Goal: Transaction & Acquisition: Book appointment/travel/reservation

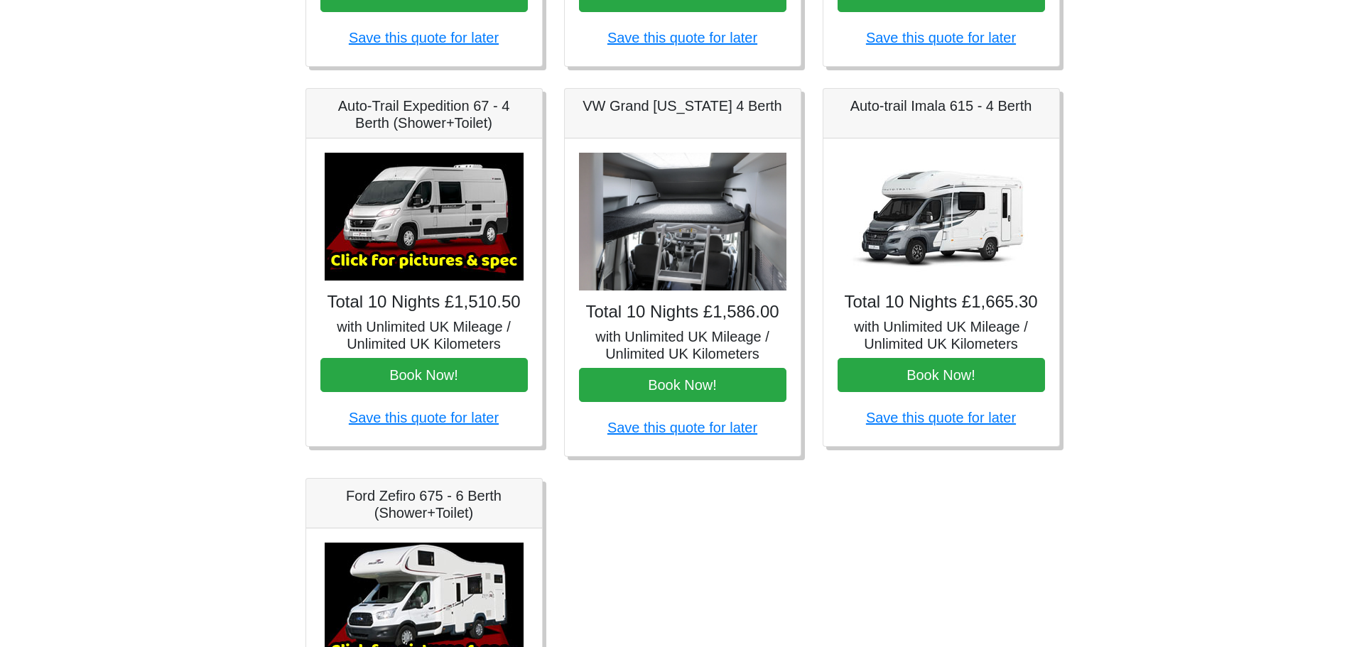
scroll to position [487, 0]
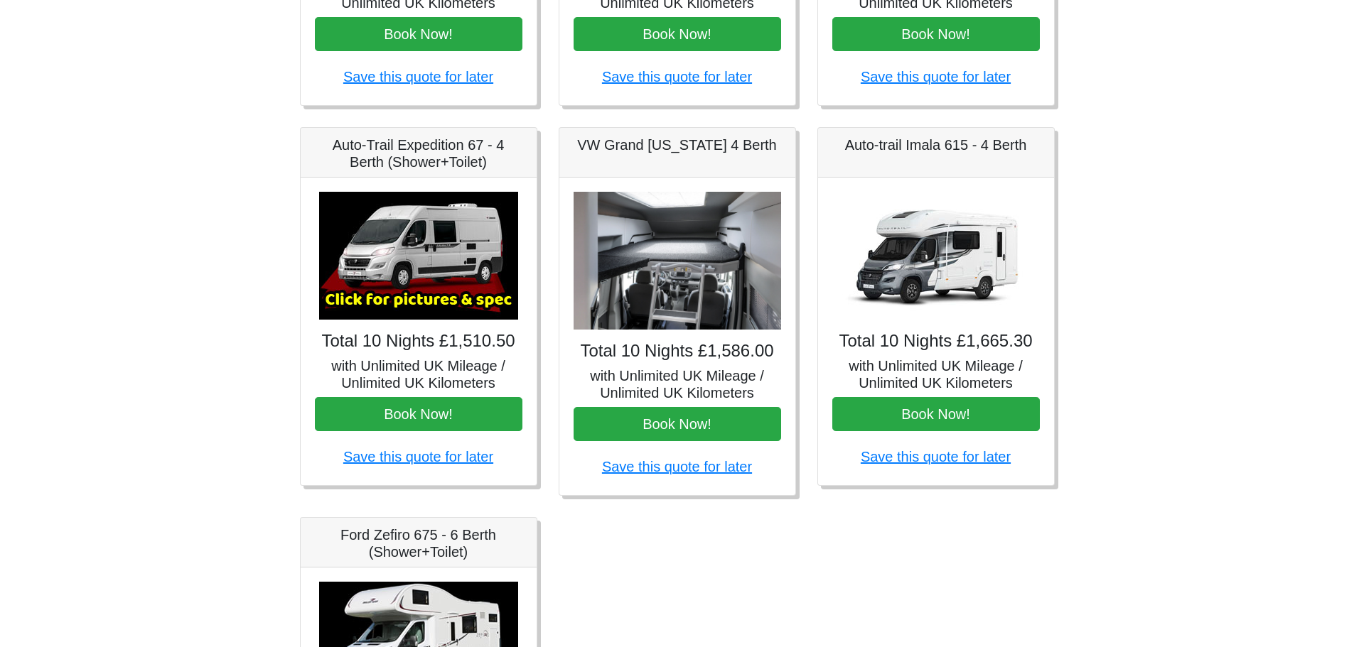
click at [460, 287] on img at bounding box center [418, 256] width 199 height 128
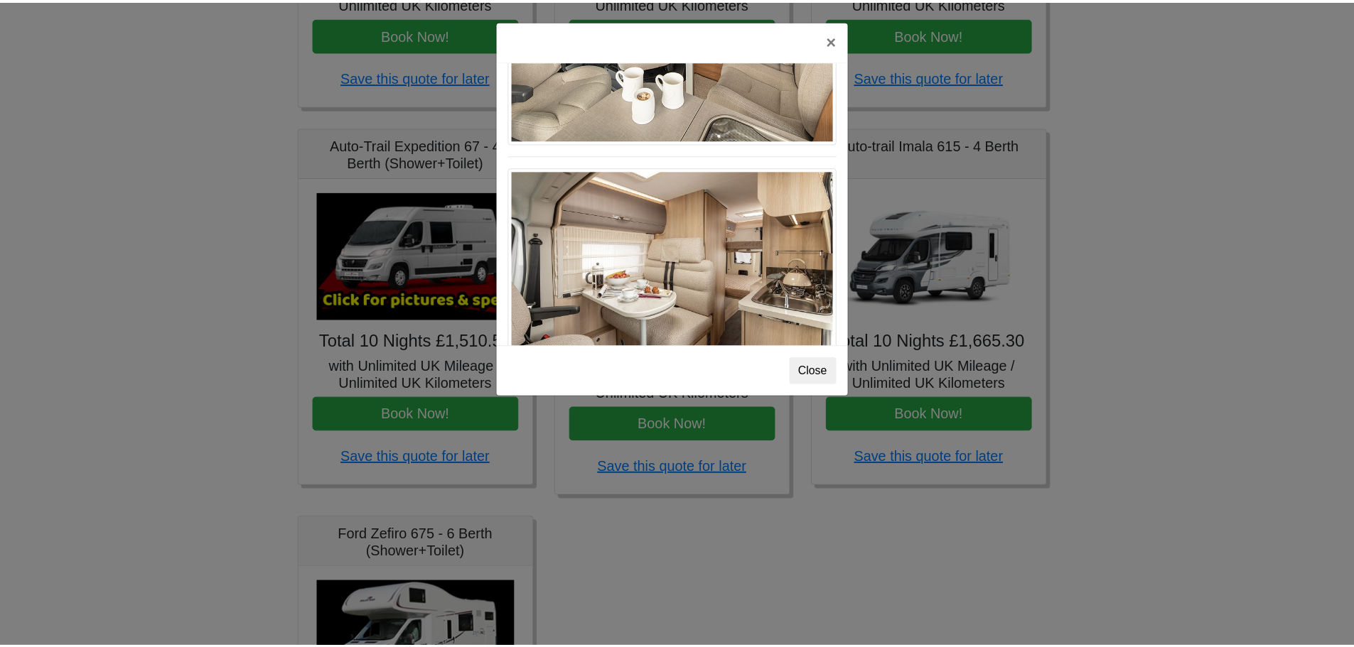
scroll to position [360, 0]
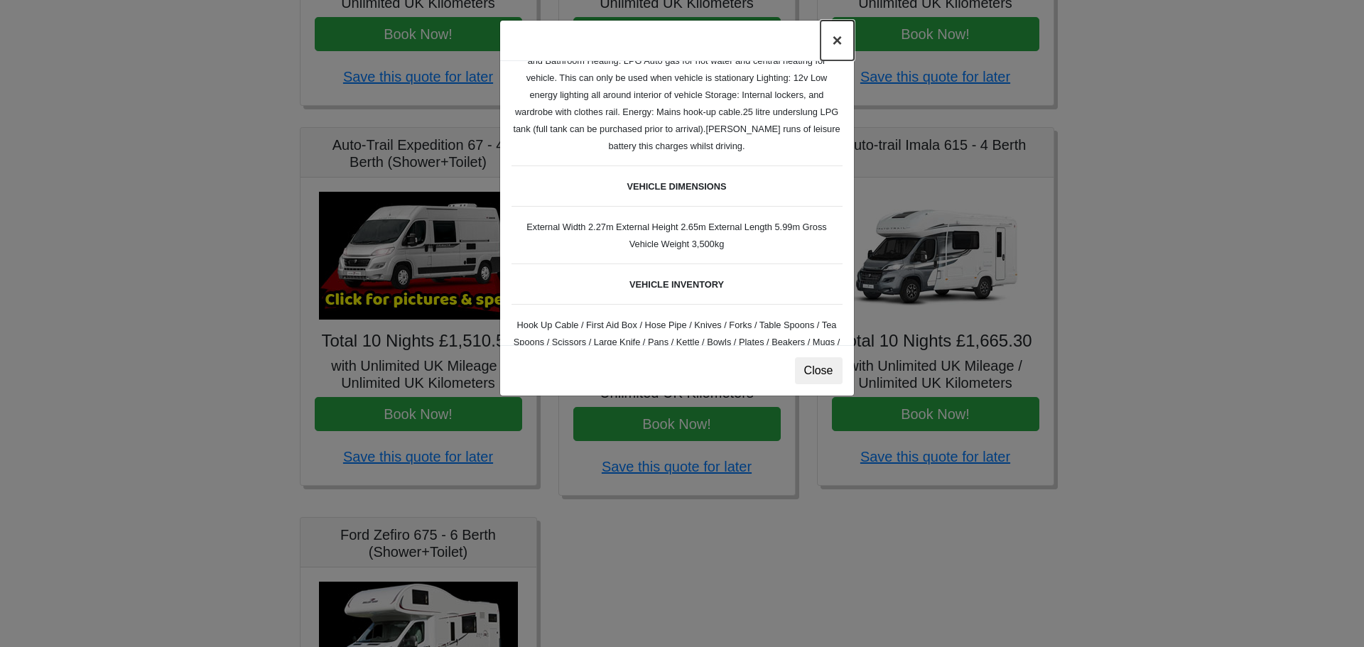
click at [838, 41] on button "×" at bounding box center [837, 41] width 33 height 40
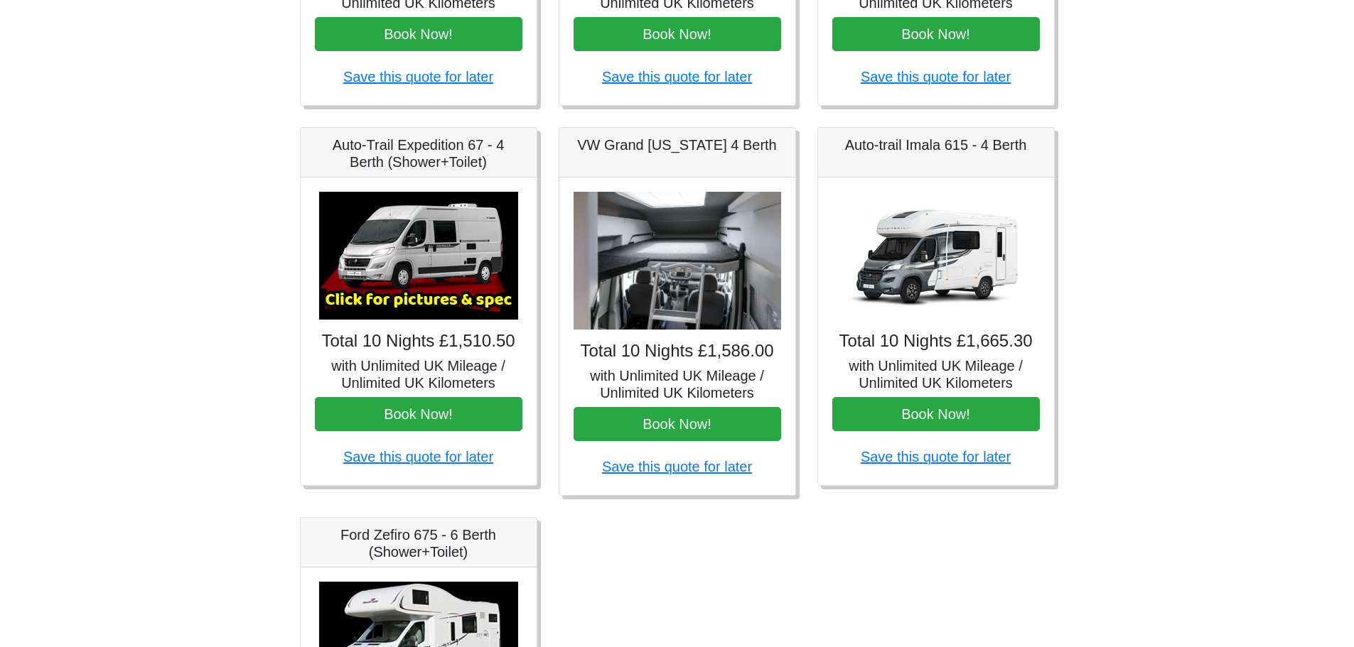
click at [686, 350] on h4 "Total 10 Nights £1,586.00" at bounding box center [676, 351] width 207 height 21
click at [659, 279] on img at bounding box center [676, 261] width 207 height 139
click at [707, 376] on h5 "with Unlimited UK Mileage / Unlimited UK Kilometers" at bounding box center [676, 384] width 207 height 34
click at [750, 289] on img at bounding box center [676, 261] width 207 height 139
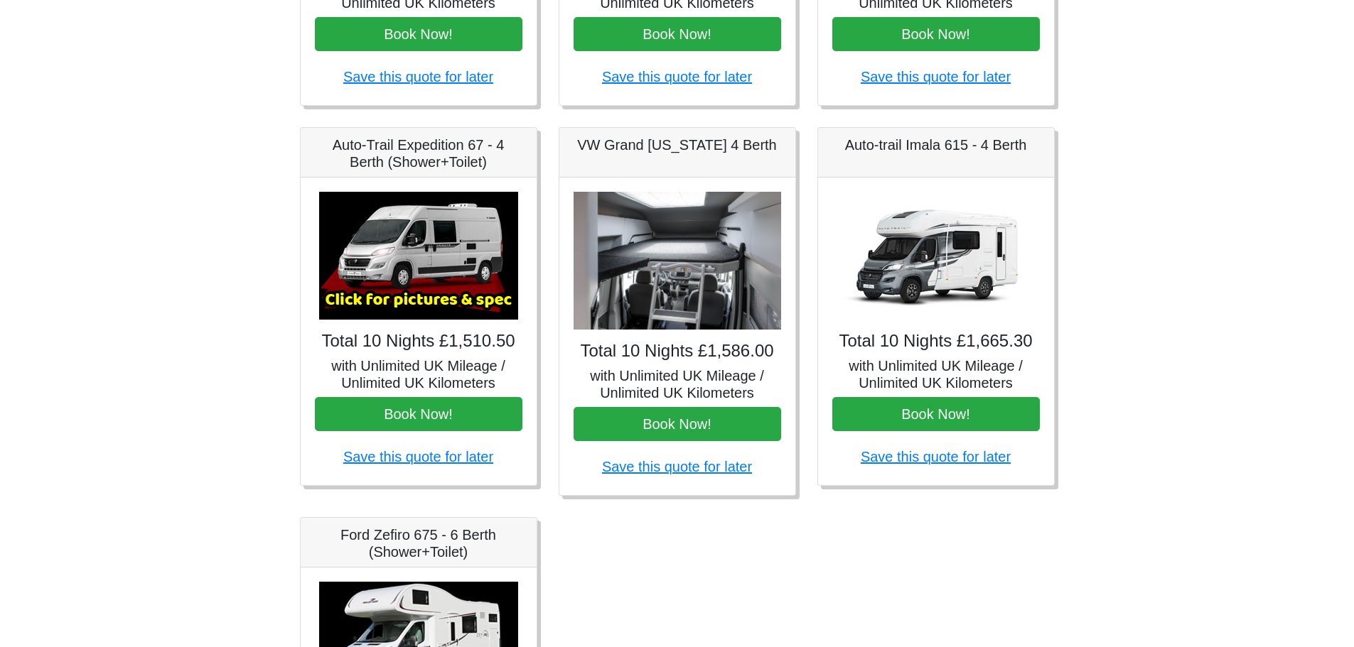
click at [706, 279] on img at bounding box center [676, 261] width 207 height 139
click at [698, 391] on h5 "with Unlimited UK Mileage / Unlimited UK Kilometers" at bounding box center [676, 384] width 207 height 34
click at [404, 264] on img at bounding box center [418, 256] width 199 height 128
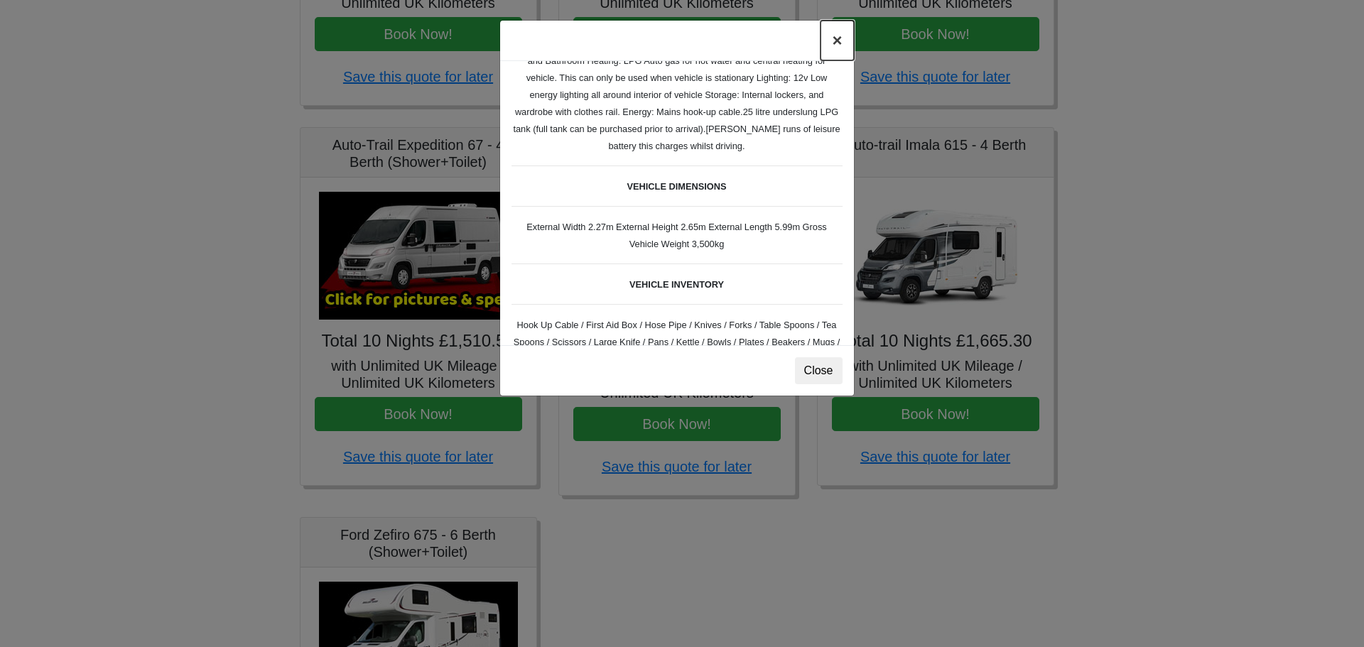
click at [840, 42] on button "×" at bounding box center [837, 41] width 33 height 40
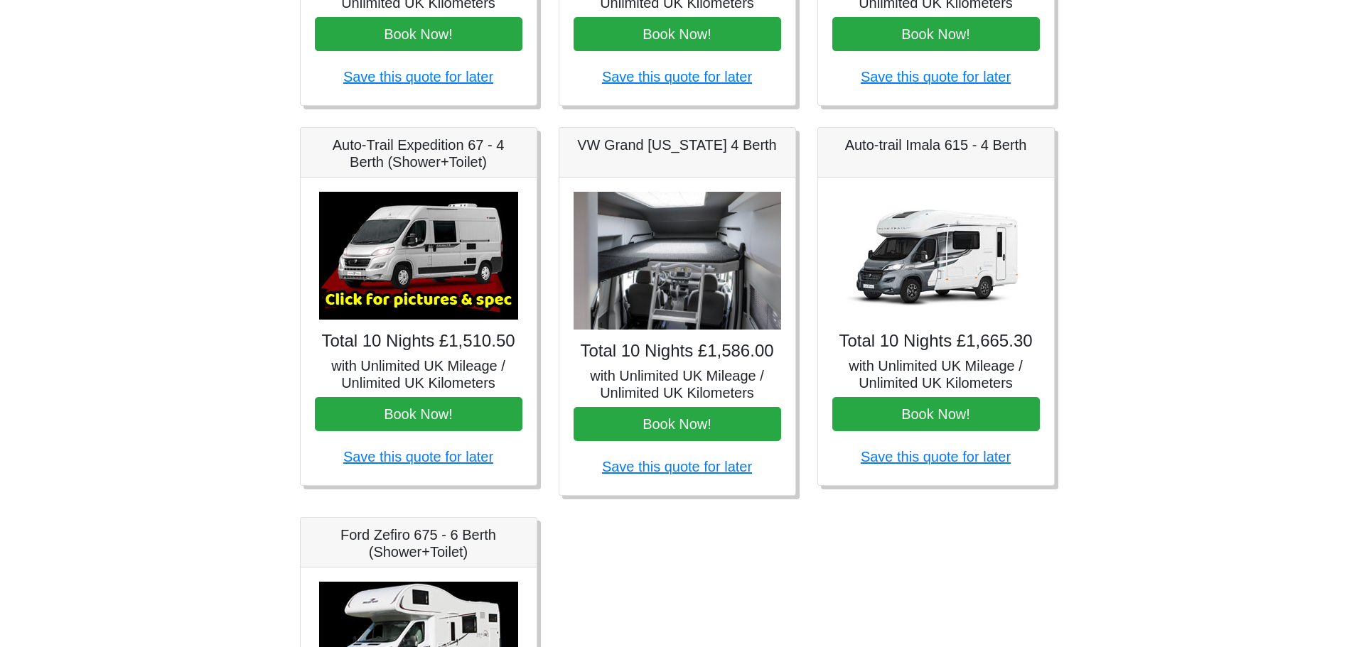
click at [697, 291] on img at bounding box center [676, 261] width 207 height 139
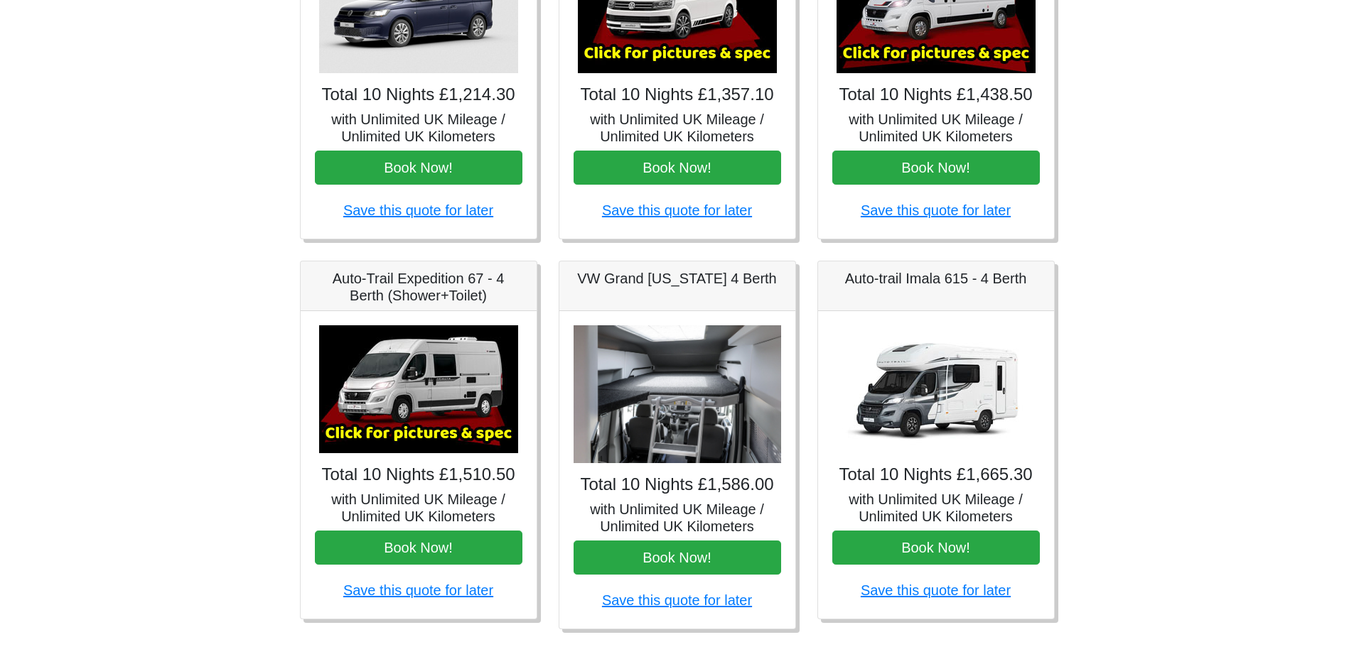
scroll to position [345, 0]
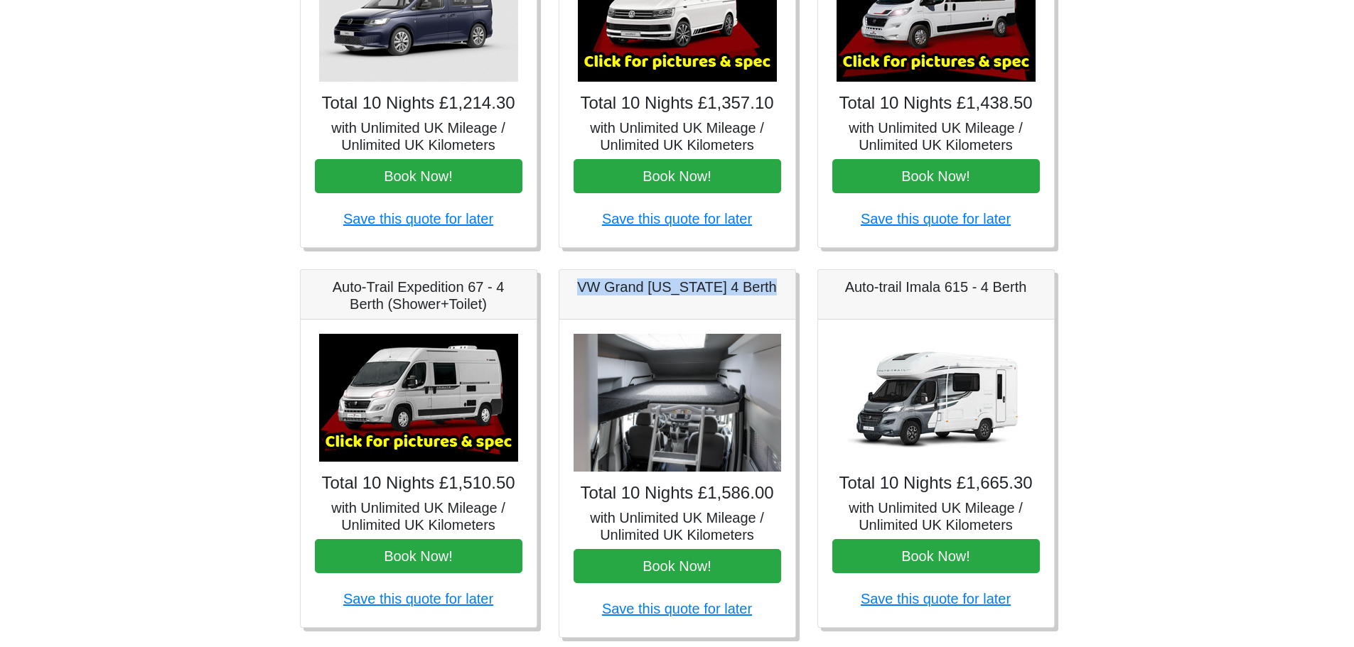
drag, startPoint x: 587, startPoint y: 286, endPoint x: 796, endPoint y: 288, distance: 208.9
click at [796, 288] on div "VW Grand [US_STATE] 4 Berth Total 10 Nights £1,586.00 with Unlimited UK Mileage…" at bounding box center [677, 453] width 259 height 369
click at [750, 426] on img at bounding box center [676, 403] width 207 height 139
click at [726, 517] on h5 "with Unlimited UK Mileage / Unlimited UK Kilometers" at bounding box center [676, 526] width 207 height 34
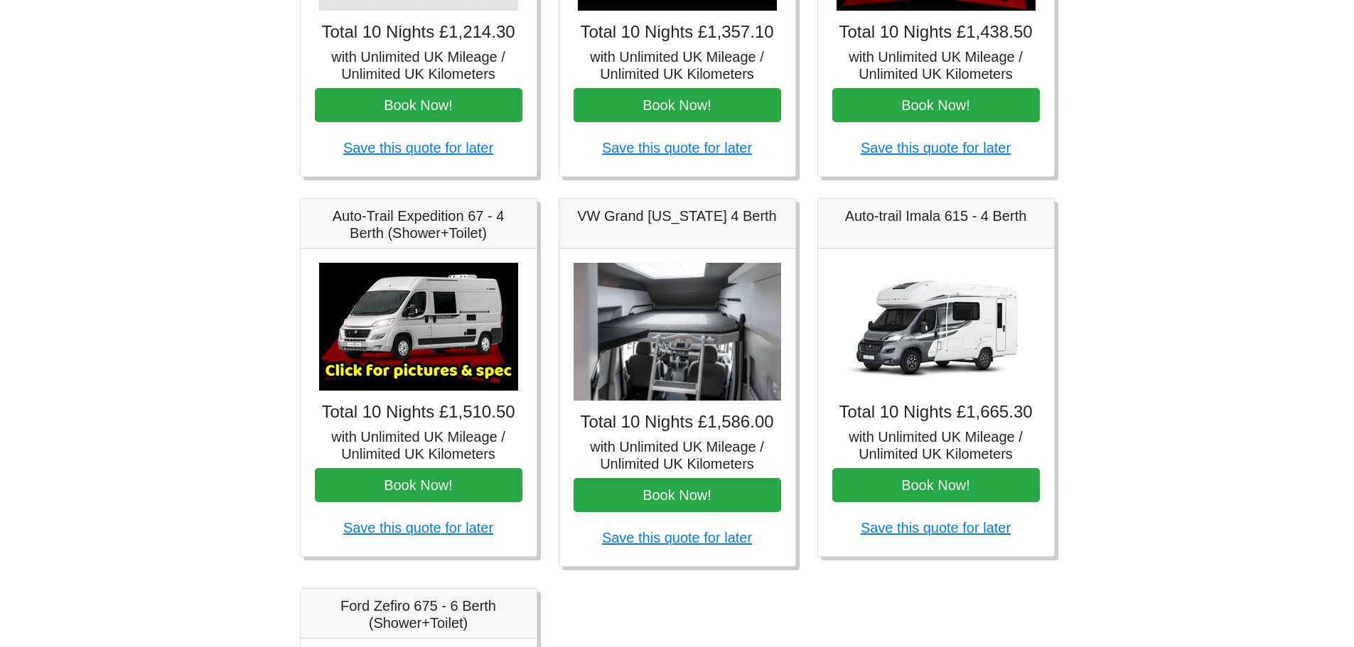
click at [993, 330] on img at bounding box center [935, 327] width 199 height 128
click at [934, 382] on img at bounding box center [935, 327] width 199 height 128
click at [934, 428] on h5 "with Unlimited UK Mileage / Unlimited UK Kilometers" at bounding box center [935, 445] width 207 height 34
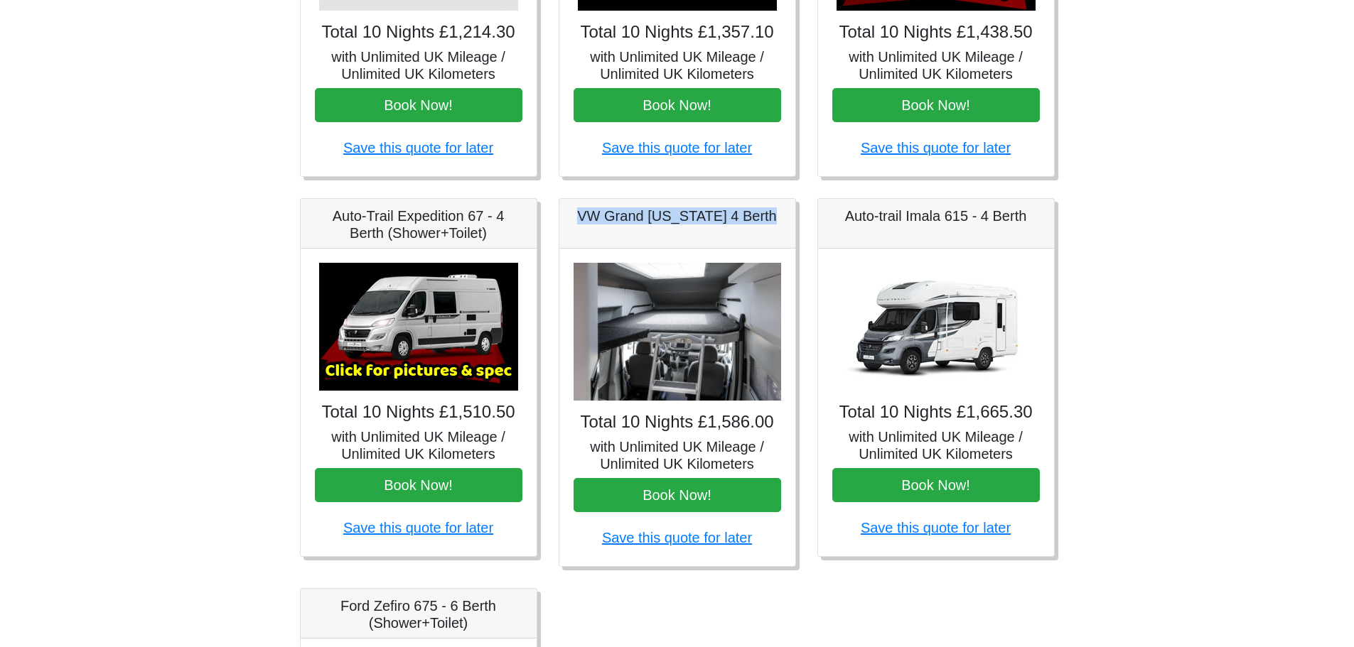
drag, startPoint x: 585, startPoint y: 210, endPoint x: 791, endPoint y: 222, distance: 206.4
click at [791, 222] on div "VW Grand [US_STATE] 4 Berth" at bounding box center [677, 224] width 236 height 50
copy h5 "VW Grand [US_STATE] 4 Berth"
click at [688, 503] on button "Book Now!" at bounding box center [676, 495] width 207 height 34
click at [411, 323] on img at bounding box center [418, 327] width 199 height 128
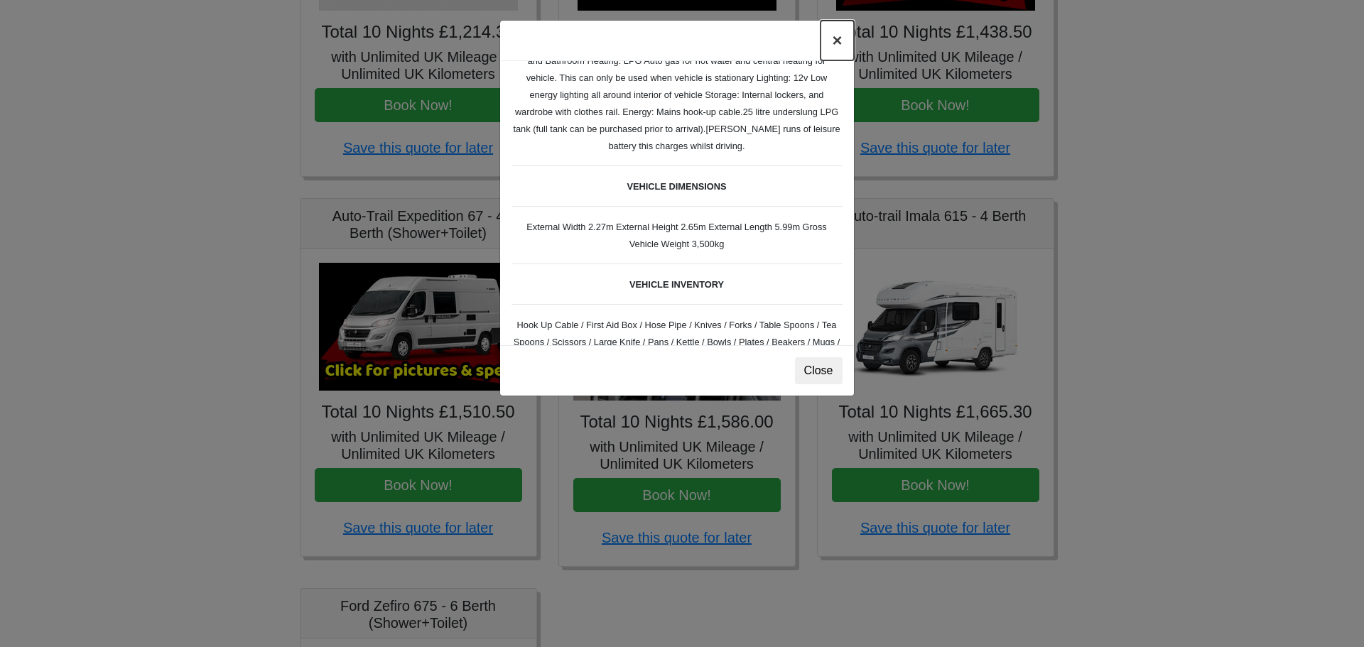
click at [832, 43] on button "×" at bounding box center [837, 41] width 33 height 40
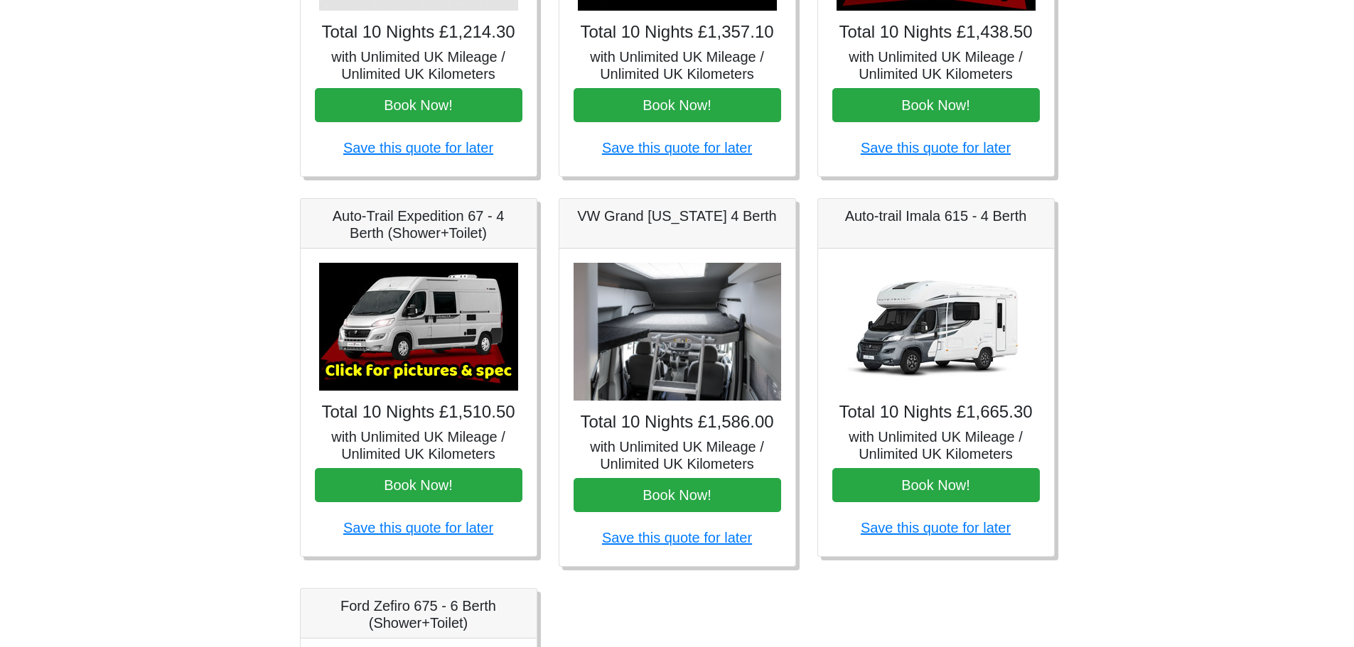
click at [920, 225] on div "Auto-trail Imala 615 - 4 Berth" at bounding box center [936, 224] width 236 height 50
click at [841, 217] on h5 "Auto-trail Imala 615 - 4 Berth" at bounding box center [935, 215] width 207 height 17
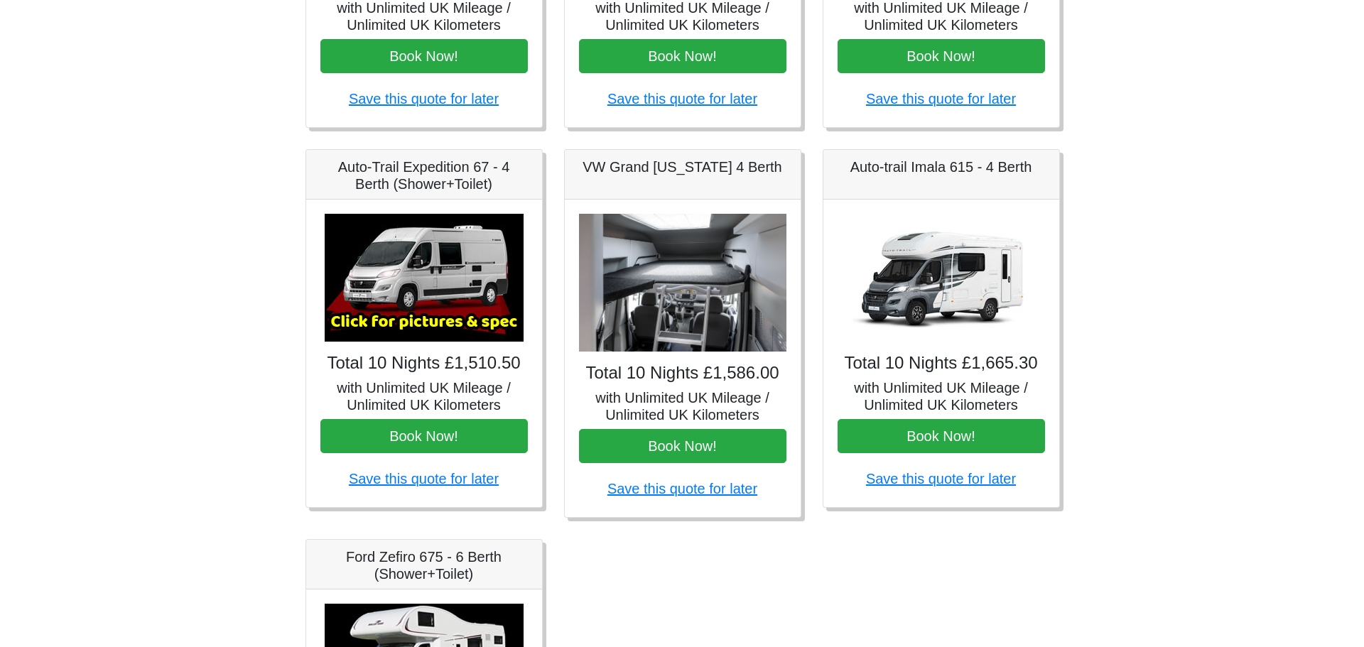
scroll to position [487, 0]
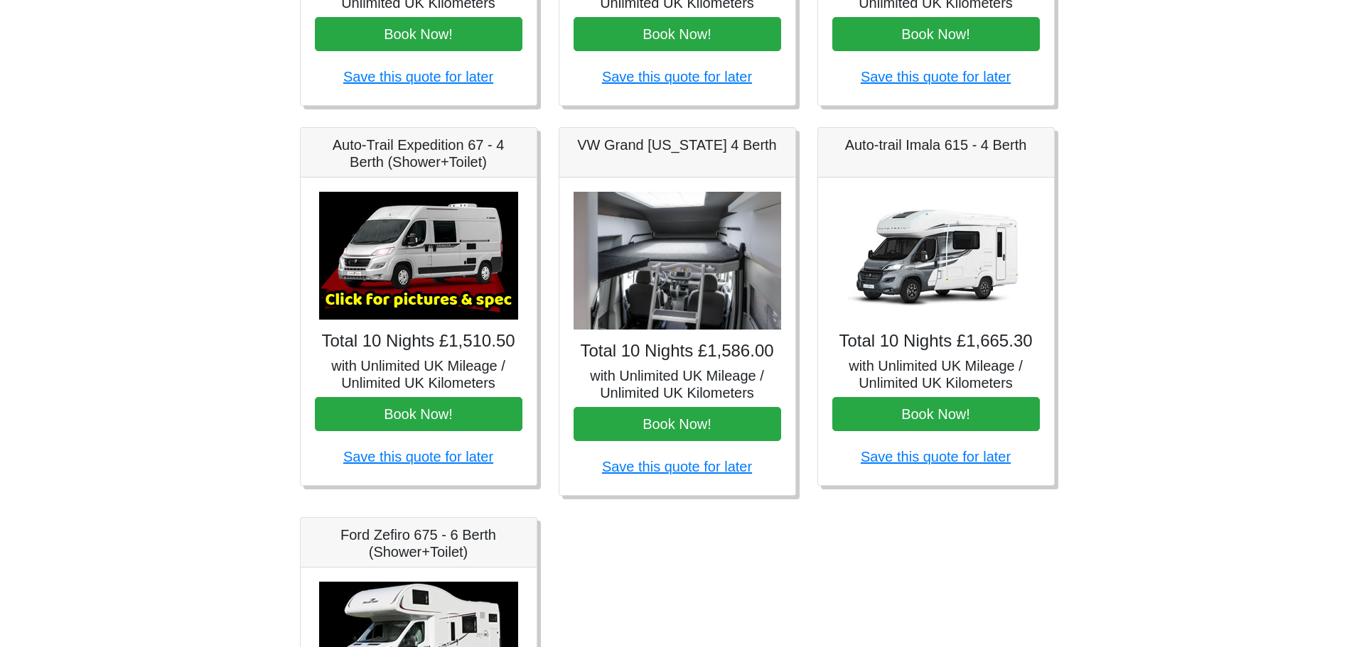
click at [443, 297] on img at bounding box center [418, 256] width 199 height 128
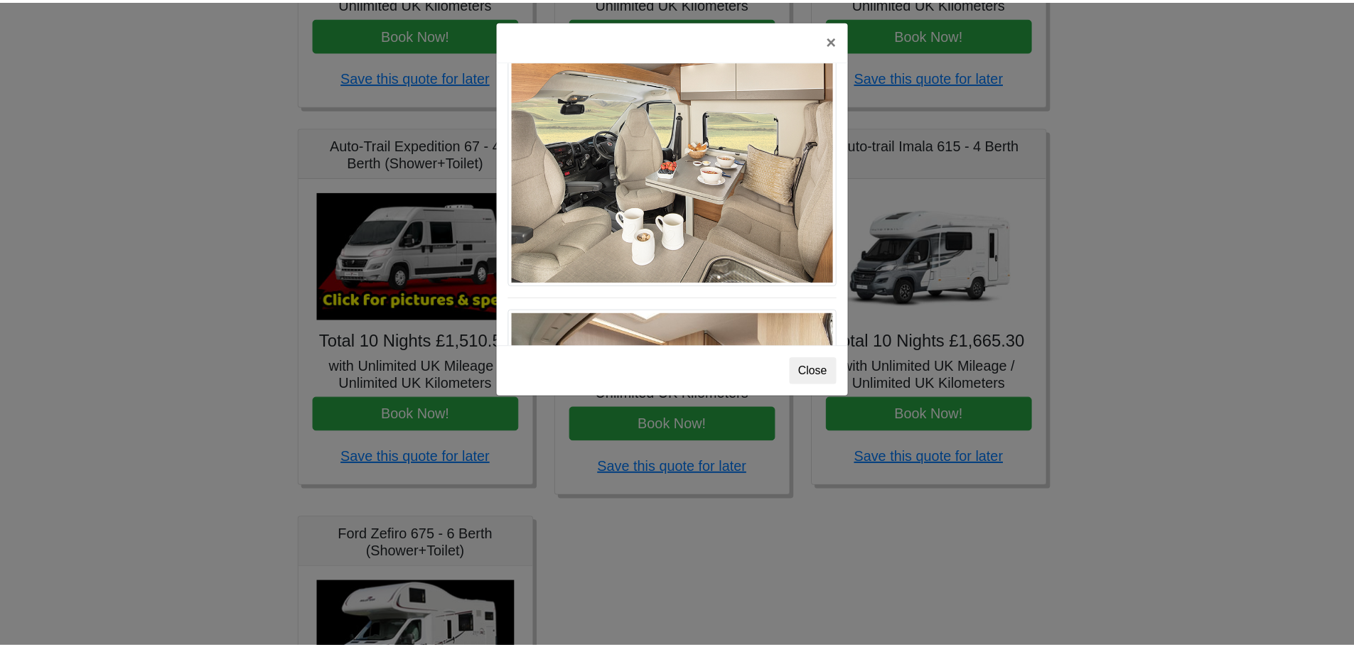
scroll to position [858, 0]
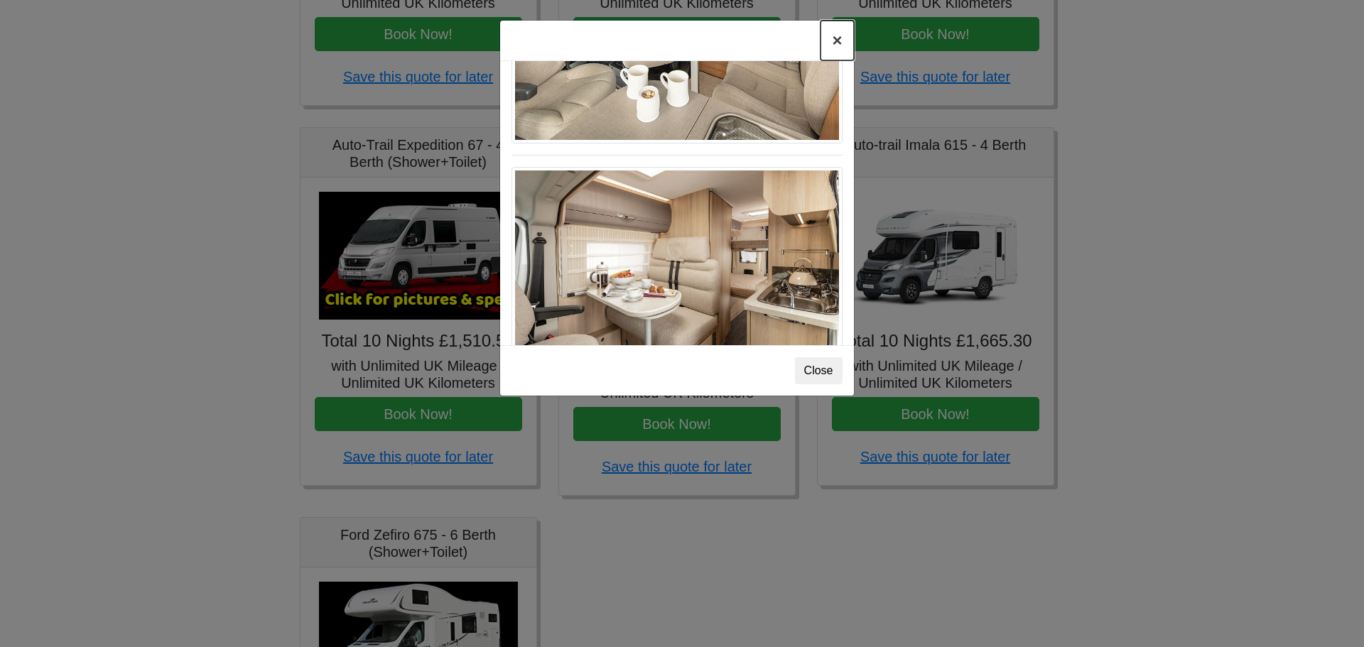
click at [834, 43] on button "×" at bounding box center [837, 41] width 33 height 40
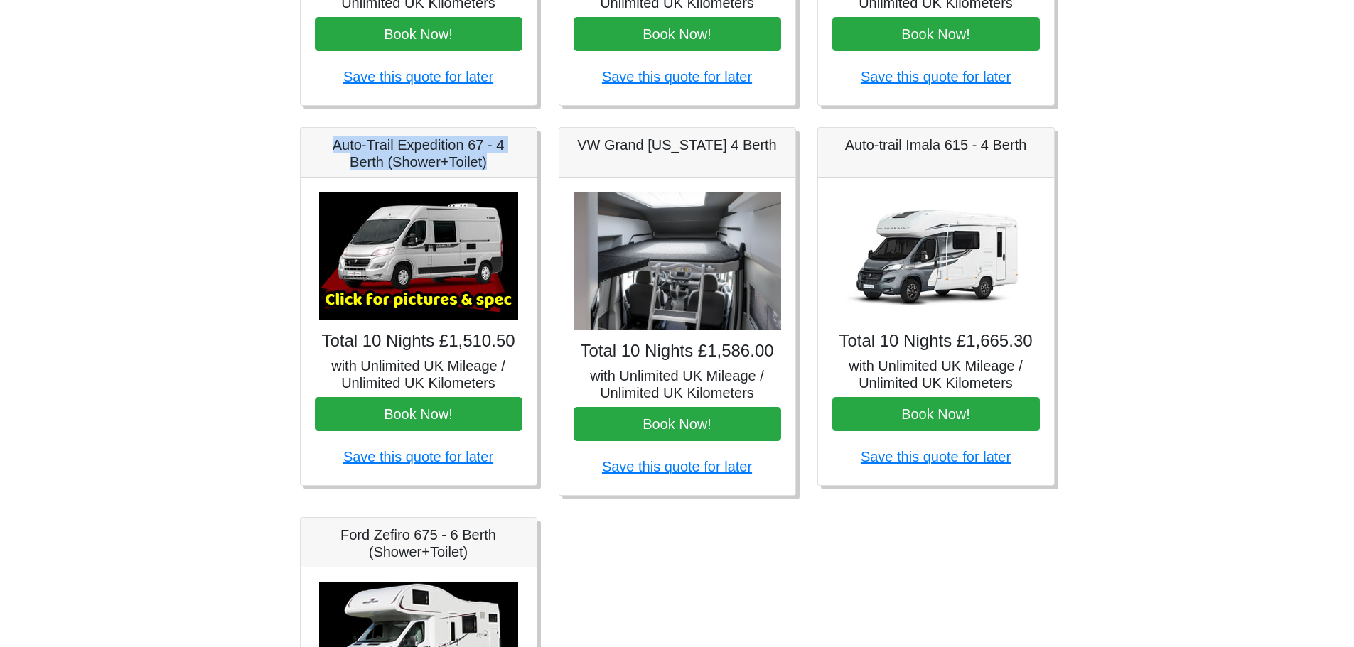
drag, startPoint x: 325, startPoint y: 142, endPoint x: 510, endPoint y: 169, distance: 187.4
click at [510, 169] on h5 "Auto-Trail Expedition 67 - 4 Berth (Shower+Toilet)" at bounding box center [418, 153] width 207 height 34
copy h5 "Auto-Trail Expedition 67 - 4 Berth (Shower+Toilet)"
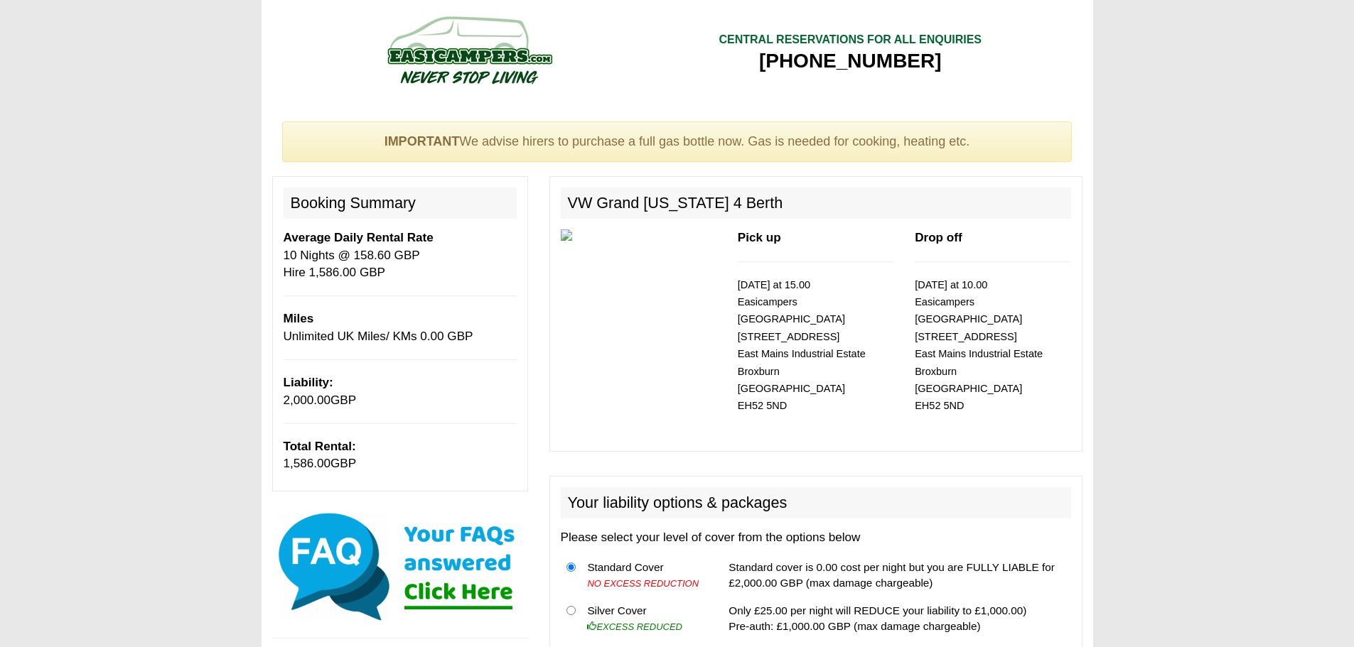
click at [569, 237] on img at bounding box center [639, 235] width 156 height 11
